Goal: Task Accomplishment & Management: Manage account settings

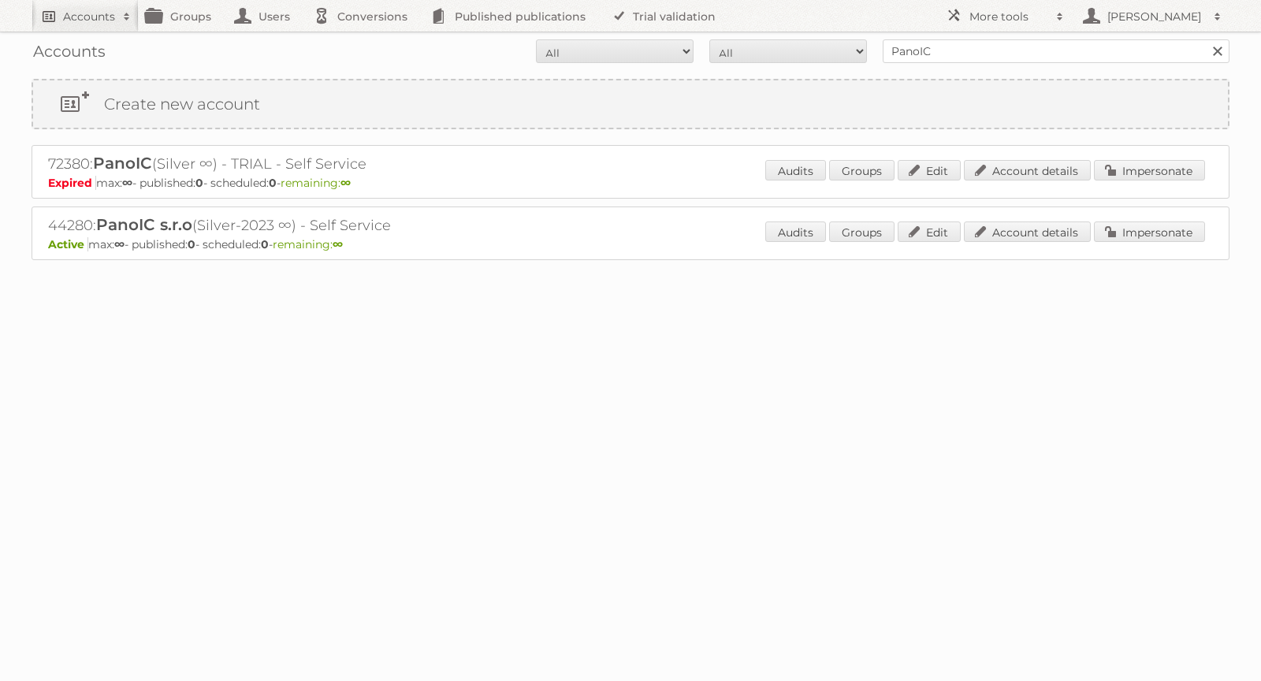
click at [91, 13] on h2 "Accounts" at bounding box center [89, 17] width 52 height 16
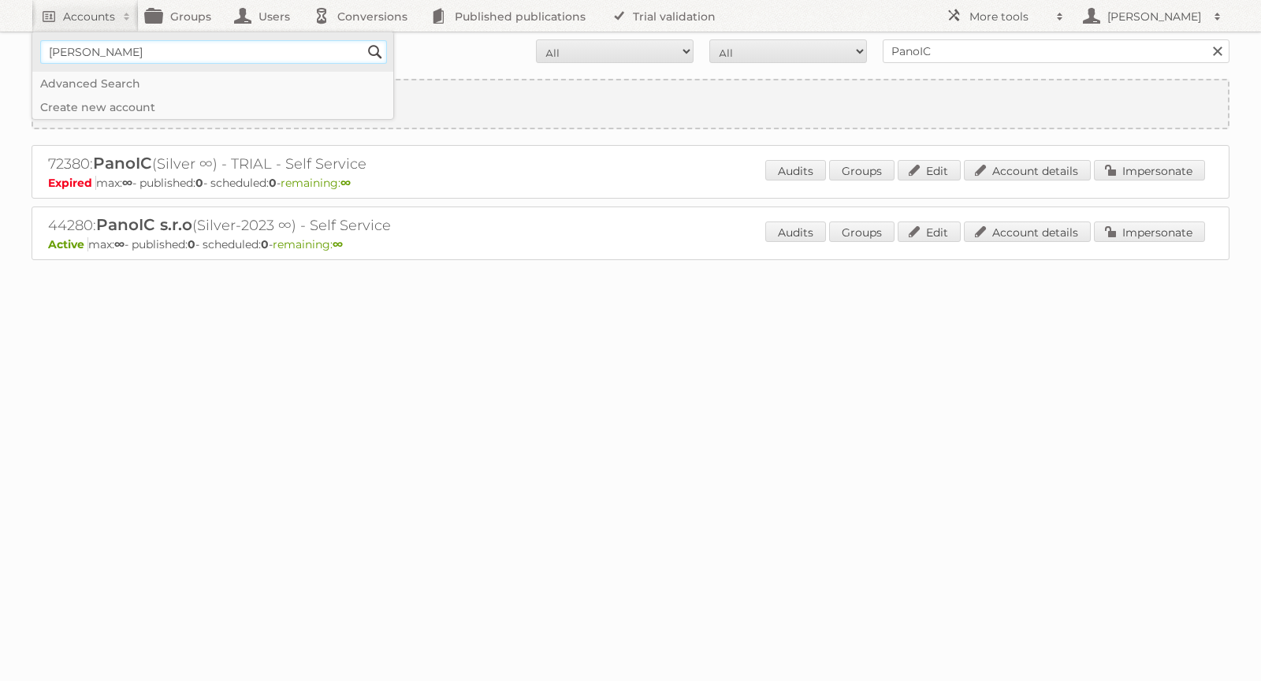
type input"] "[PERSON_NAME][EMAIL_ADDRESS][DOMAIN_NAME]"
click at [370, 51] on input "Search" at bounding box center [375, 52] width 24 height 24
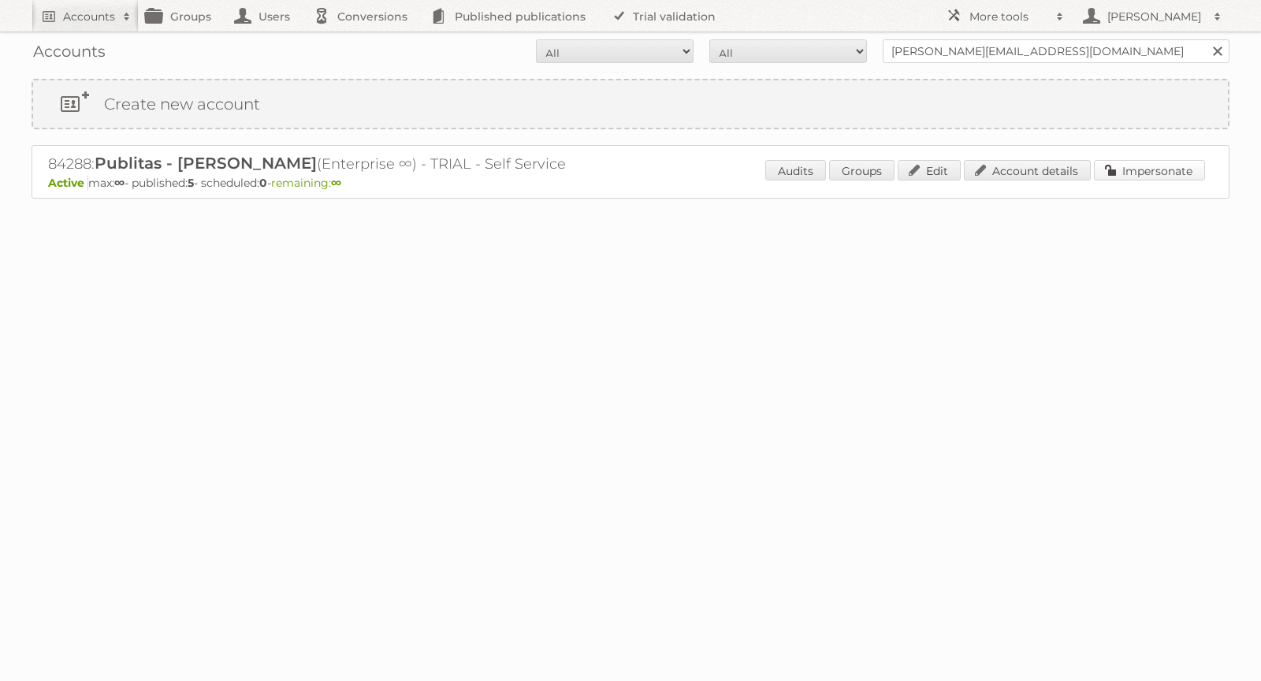
click at [1131, 173] on link "Impersonate" at bounding box center [1149, 170] width 111 height 20
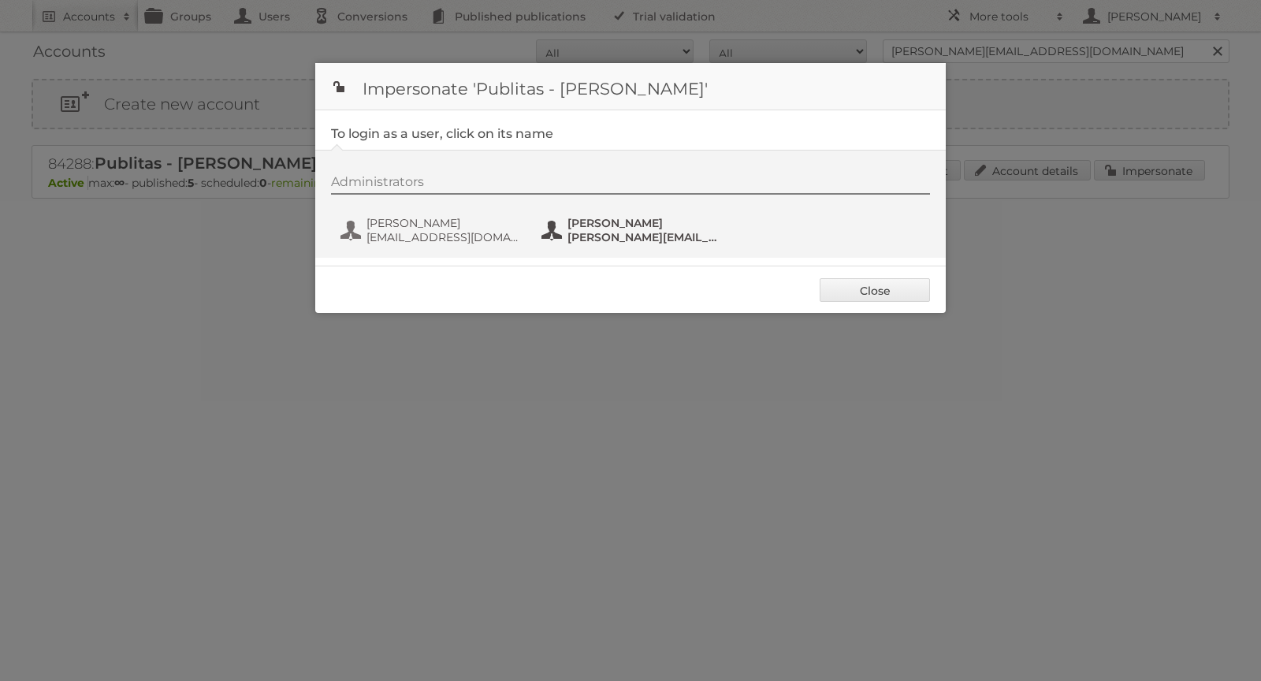
click at [583, 226] on span "[PERSON_NAME]" at bounding box center [643, 223] width 153 height 14
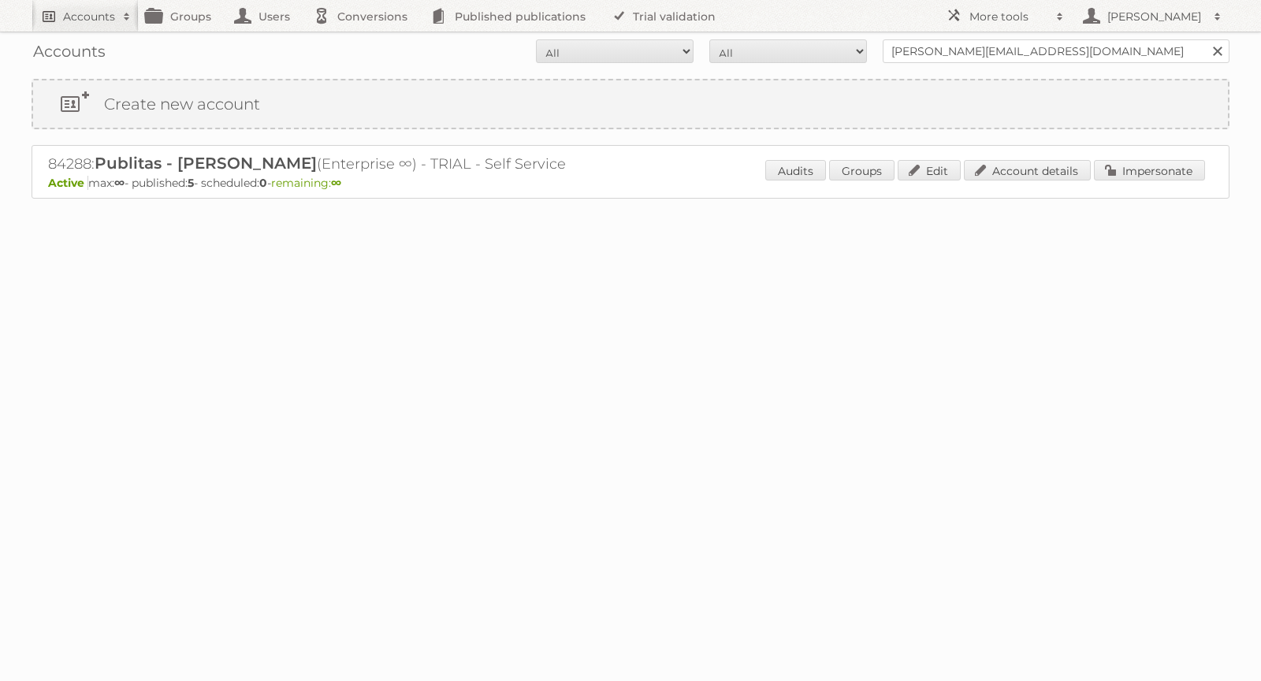
click at [74, 9] on h2 "Accounts" at bounding box center [89, 17] width 52 height 16
type input"] "[PERSON_NAME] België BV"
click at [374, 43] on input "Search" at bounding box center [375, 52] width 24 height 24
click at [1025, 167] on link "Account details" at bounding box center [1027, 170] width 127 height 20
